Goal: Navigation & Orientation: Find specific page/section

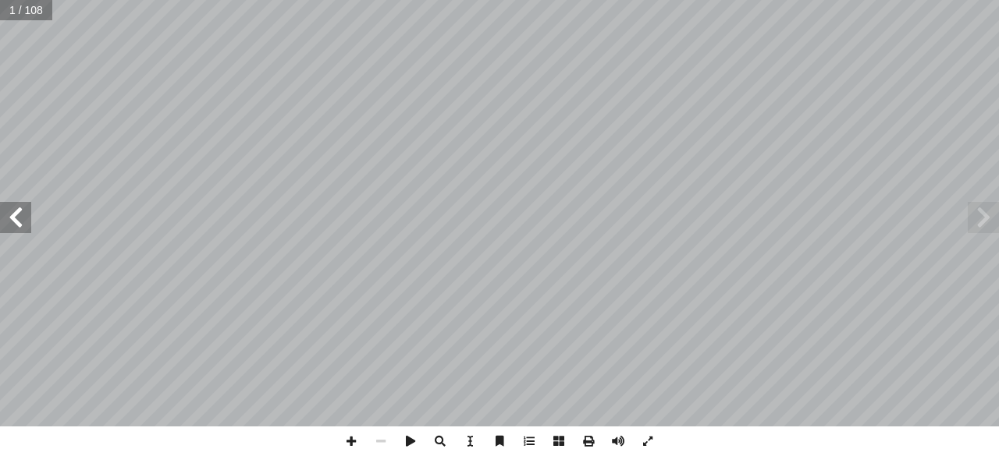
click at [17, 216] on span at bounding box center [15, 217] width 31 height 31
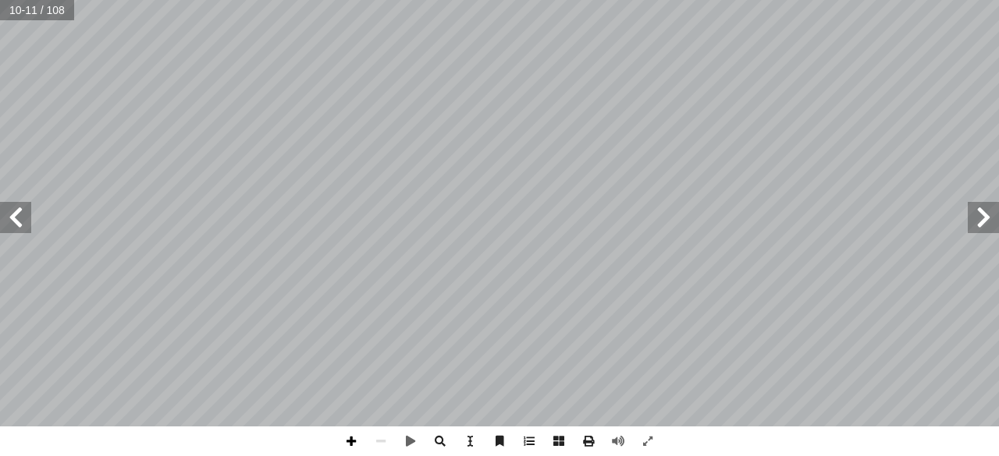
click at [357, 439] on span at bounding box center [351, 442] width 30 height 30
click at [589, 103] on html "الصفحة الرئيسية الصف الأول الصف الثاني الصف الثالث الصف الرابع الصف الخامس الصف…" at bounding box center [499, 51] width 999 height 103
